Goal: Information Seeking & Learning: Learn about a topic

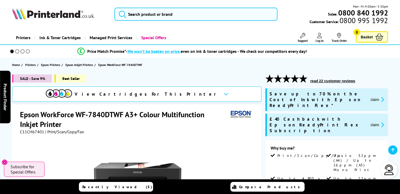
scroll to position [116, 0]
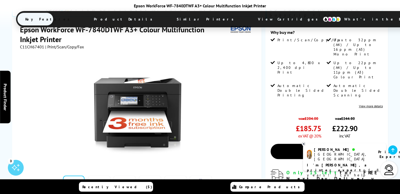
drag, startPoint x: 402, startPoint y: 9, endPoint x: 402, endPoint y: 15, distance: 6.0
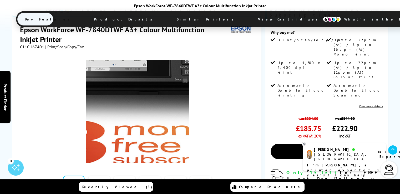
click at [138, 87] on img at bounding box center [137, 111] width 103 height 103
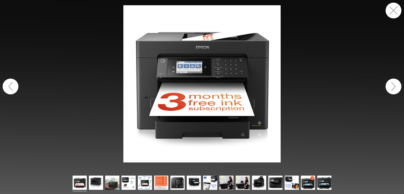
click at [394, 8] on button "button" at bounding box center [393, 11] width 16 height 16
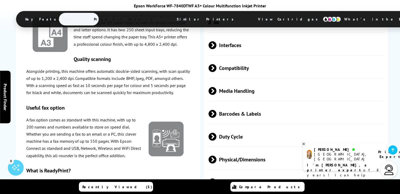
scroll to position [1109, 0]
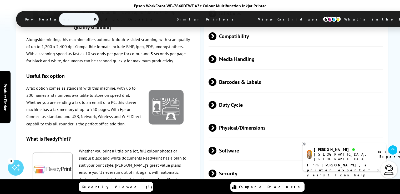
click at [240, 118] on span "Physical/Dimensions" at bounding box center [295, 128] width 175 height 20
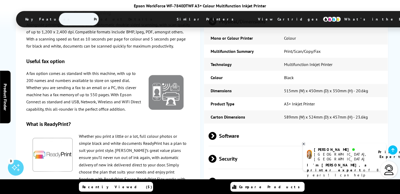
scroll to position [1224, 0]
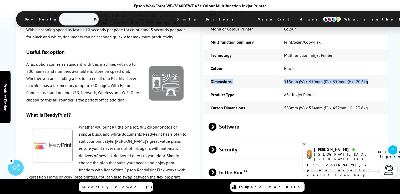
drag, startPoint x: 211, startPoint y: 57, endPoint x: 377, endPoint y: 56, distance: 166.4
click at [377, 75] on tr "Dimensions 515mm (W)‎ x 450mm (D) x 350mm (H) - 20.6kg" at bounding box center [296, 81] width 184 height 13
copy tr "Dimensions 515mm (W)‎ x 450mm (D) x 350mm (H) - 20.6kg"
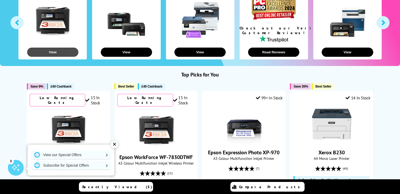
click at [52, 54] on button "View" at bounding box center [52, 52] width 51 height 9
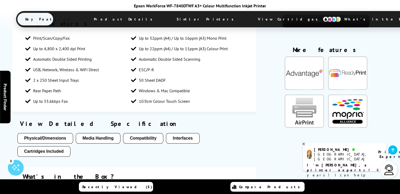
scroll to position [531, 0]
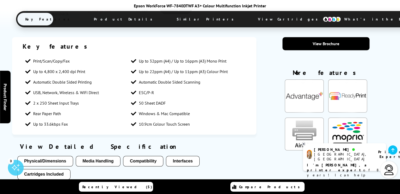
click at [44, 169] on button "Cartridges Included" at bounding box center [43, 174] width 53 height 11
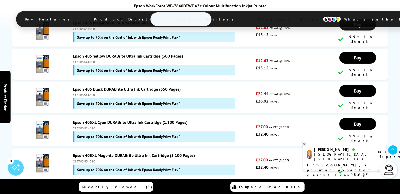
scroll to position [1913, 0]
